Goal: Task Accomplishment & Management: Use online tool/utility

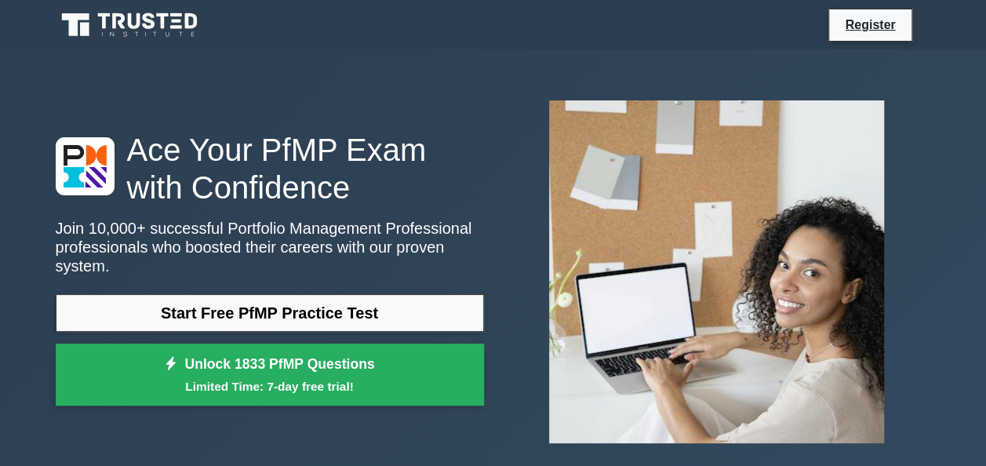
scroll to position [157, 0]
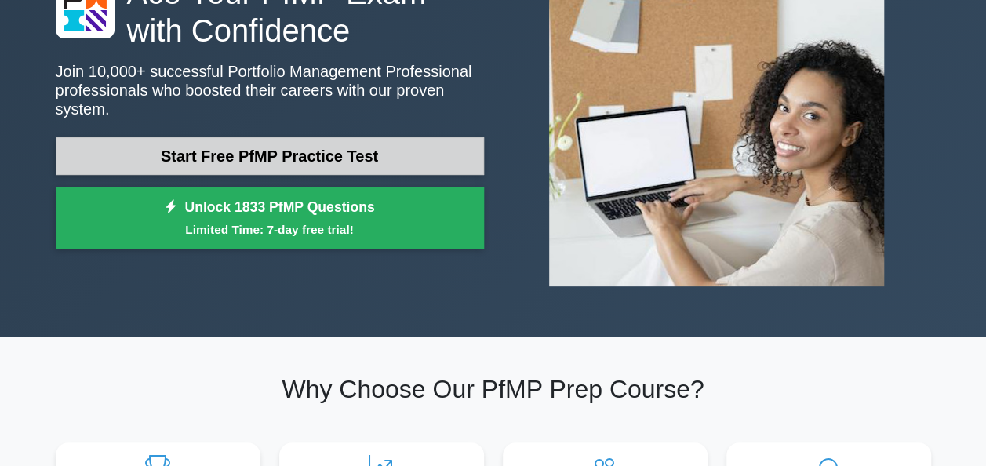
click at [441, 149] on link "Start Free PfMP Practice Test" at bounding box center [270, 156] width 428 height 38
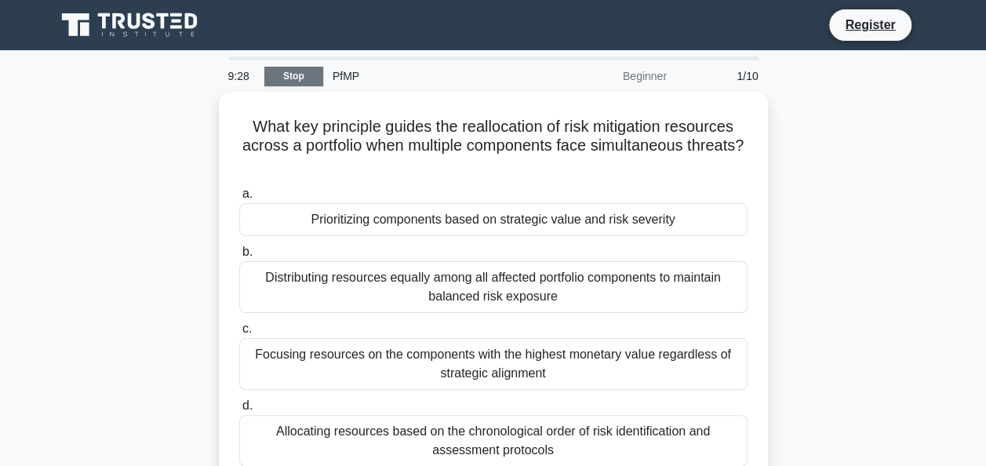
click at [292, 82] on link "Stop" at bounding box center [293, 77] width 59 height 20
